Goal: Information Seeking & Learning: Find specific fact

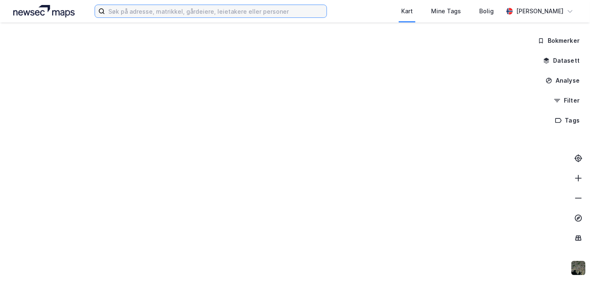
click at [218, 8] on input at bounding box center [216, 11] width 222 height 12
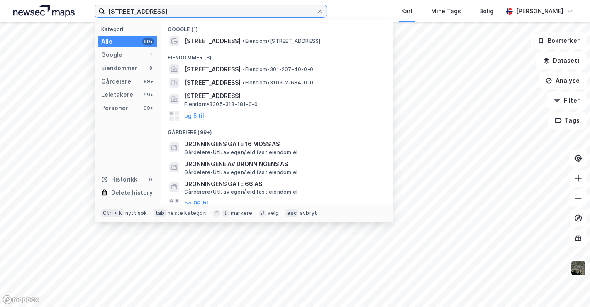
click at [147, 12] on input "[STREET_ADDRESS]" at bounding box center [211, 11] width 212 height 12
type input "[STREET_ADDRESS]"
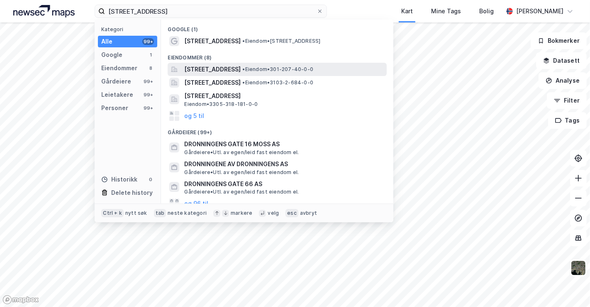
click at [221, 71] on span "[STREET_ADDRESS]" at bounding box center [212, 69] width 56 height 10
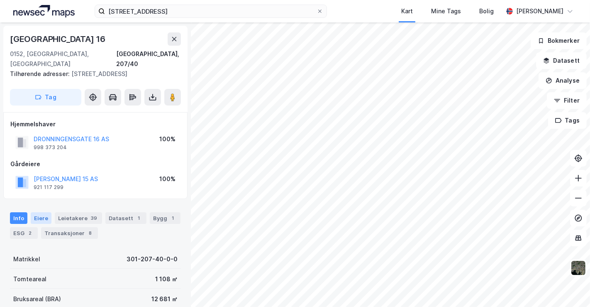
click at [37, 212] on div "Eiere" at bounding box center [41, 218] width 21 height 12
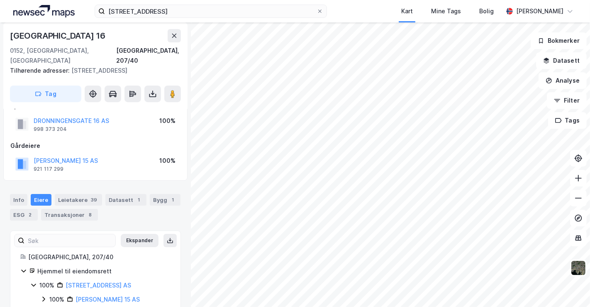
scroll to position [26, 0]
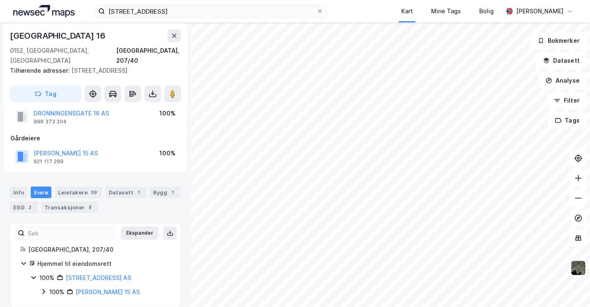
click at [44, 289] on icon at bounding box center [43, 291] width 2 height 5
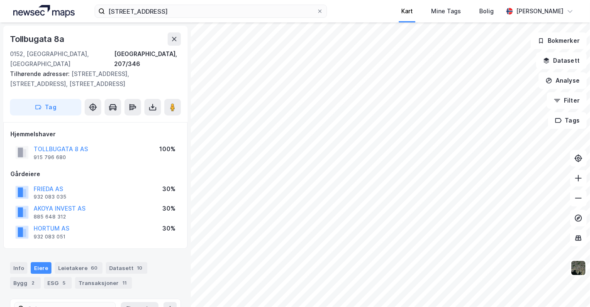
scroll to position [68, 0]
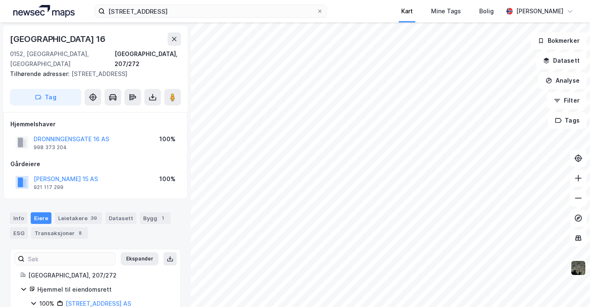
scroll to position [26, 0]
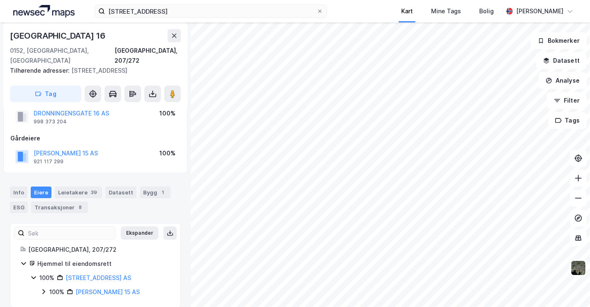
scroll to position [26, 0]
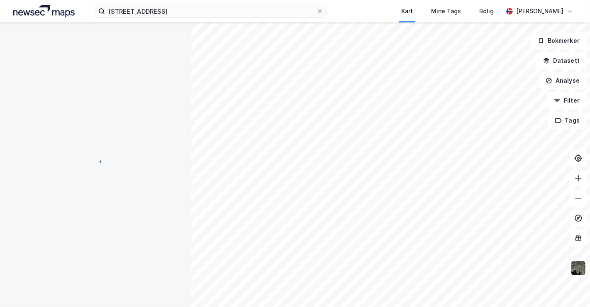
scroll to position [26, 0]
